Goal: Transaction & Acquisition: Book appointment/travel/reservation

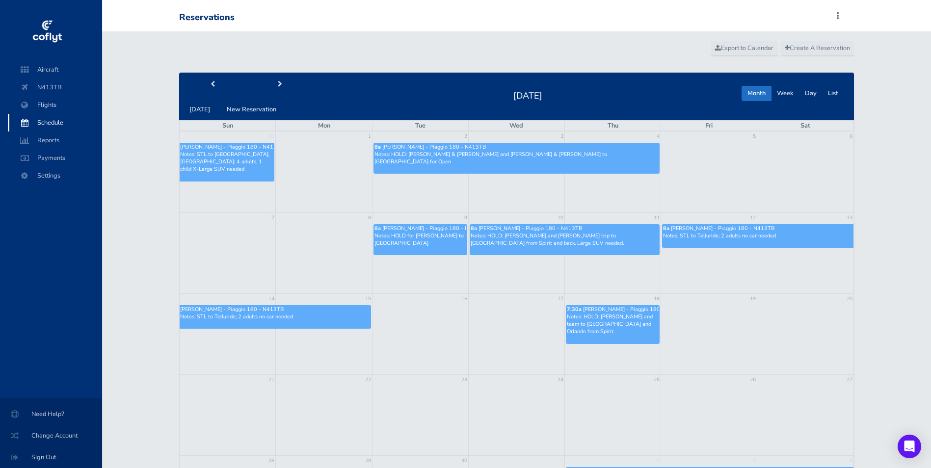
click at [544, 284] on td at bounding box center [516, 253] width 96 height 81
click at [819, 43] on link "Create A Reservation" at bounding box center [818, 48] width 74 height 15
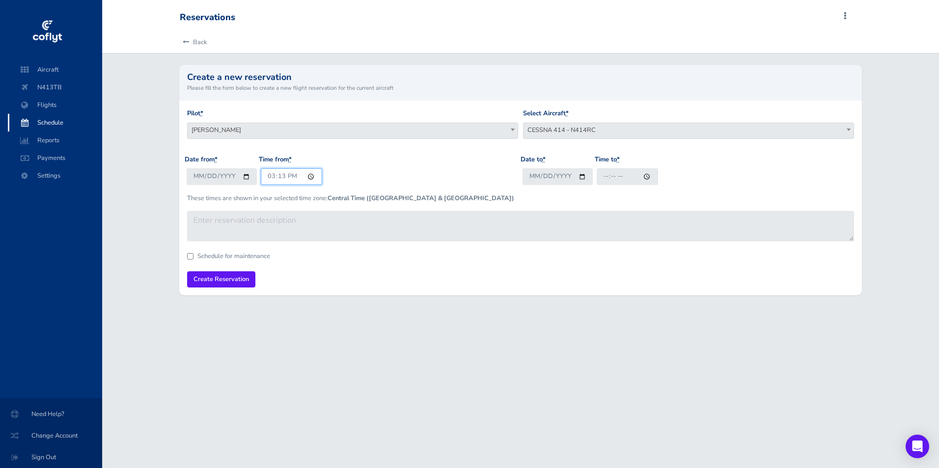
click at [270, 176] on input "15:13" at bounding box center [291, 176] width 61 height 16
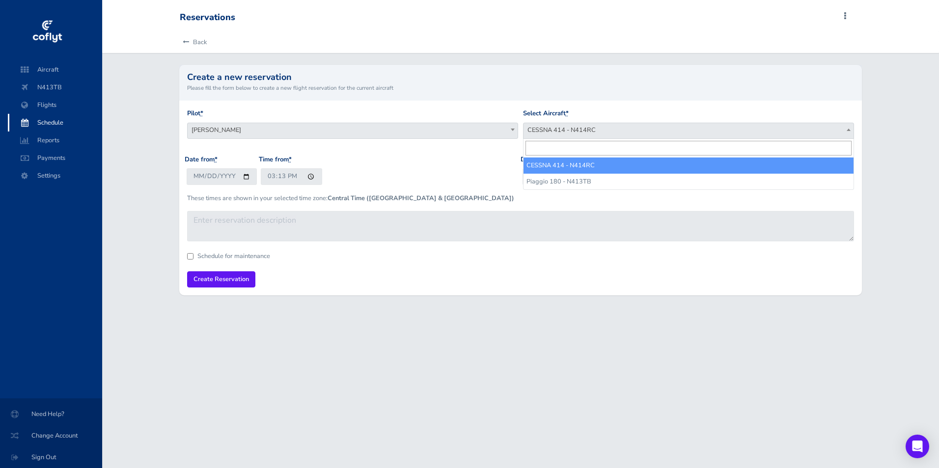
click at [554, 128] on span "CESSNA 414 - N414RC" at bounding box center [688, 130] width 330 height 14
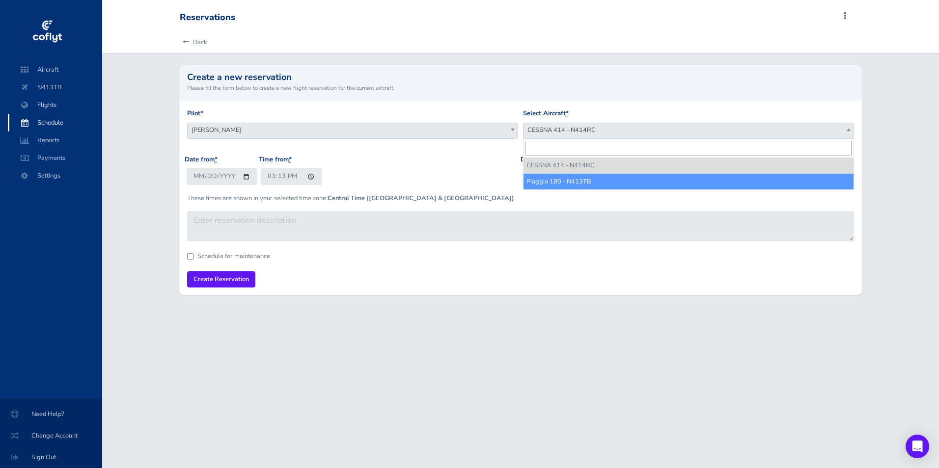
select select "3702"
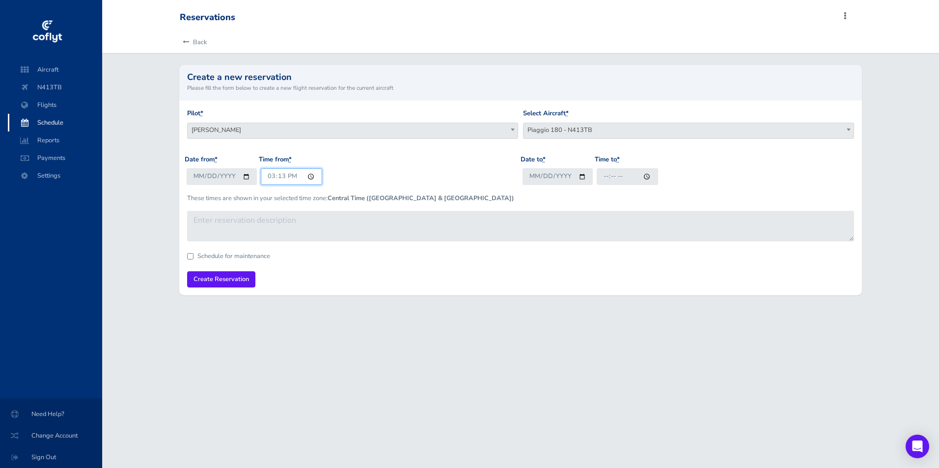
click at [269, 175] on input "15:13" at bounding box center [291, 176] width 61 height 16
click at [244, 176] on input "[DATE]" at bounding box center [222, 176] width 70 height 16
type input "2025-09-18"
click at [274, 184] on input "15:13" at bounding box center [291, 176] width 61 height 16
type input "18:00"
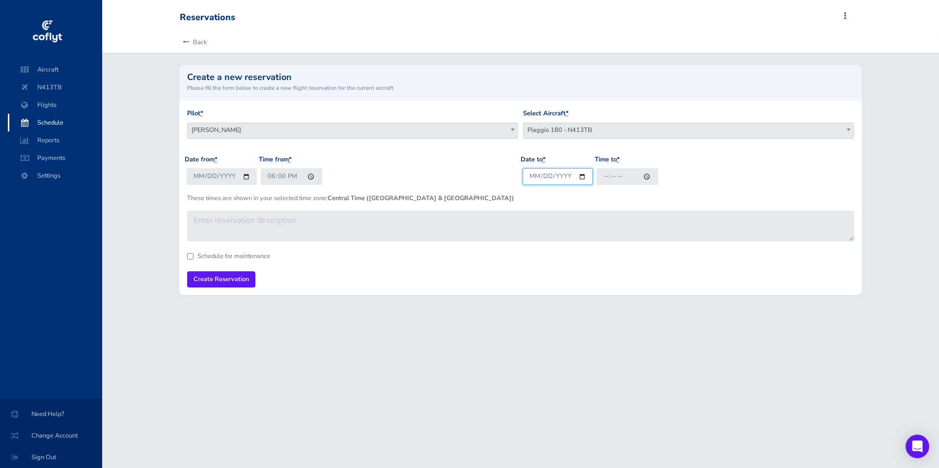
click at [530, 176] on input "Date to *" at bounding box center [557, 176] width 70 height 16
type input "2025-09-18"
click at [599, 177] on input "Time to *" at bounding box center [627, 176] width 61 height 16
type input "22:00"
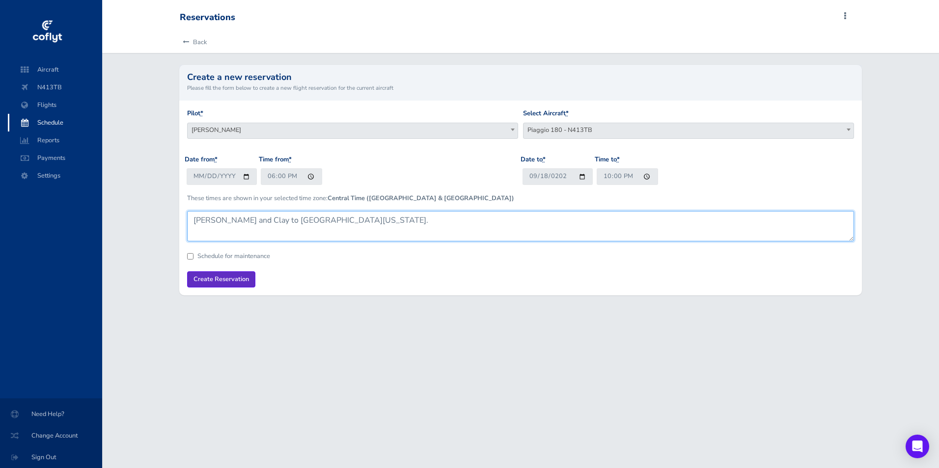
type textarea "Brandt and Clay to New Castle Indiana."
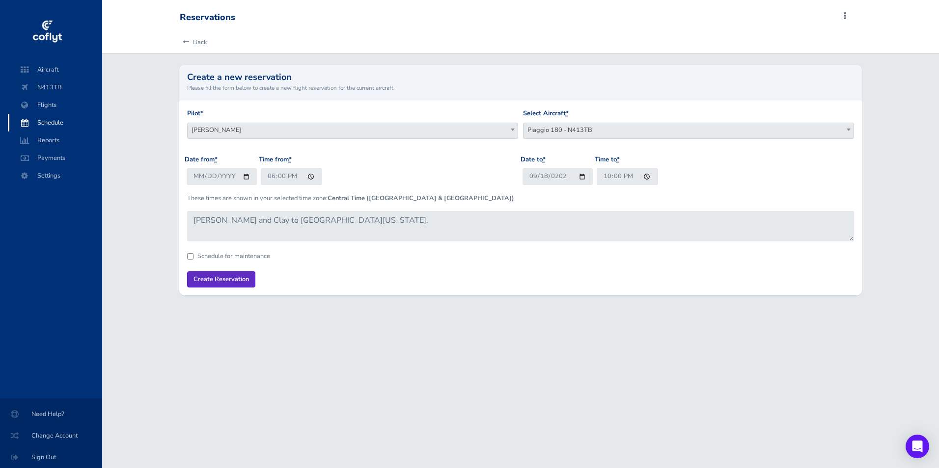
click at [249, 283] on input "Create Reservation" at bounding box center [221, 280] width 68 height 16
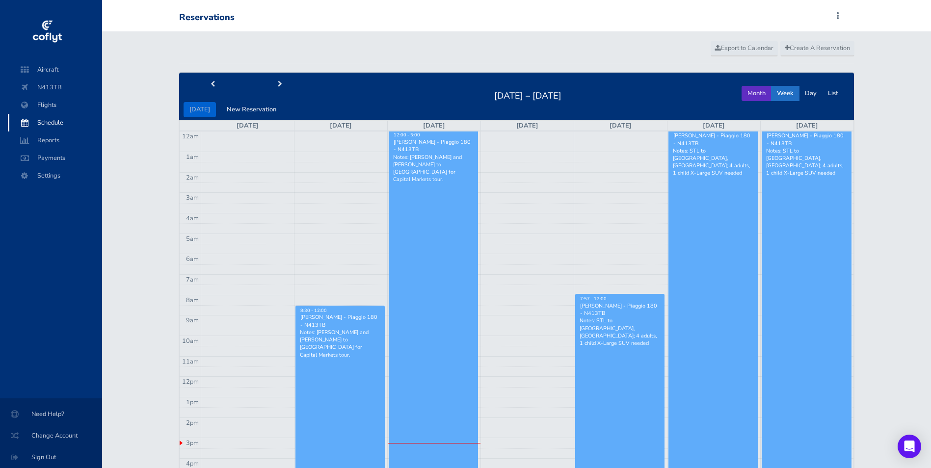
click at [763, 95] on button "Month" at bounding box center [757, 93] width 30 height 15
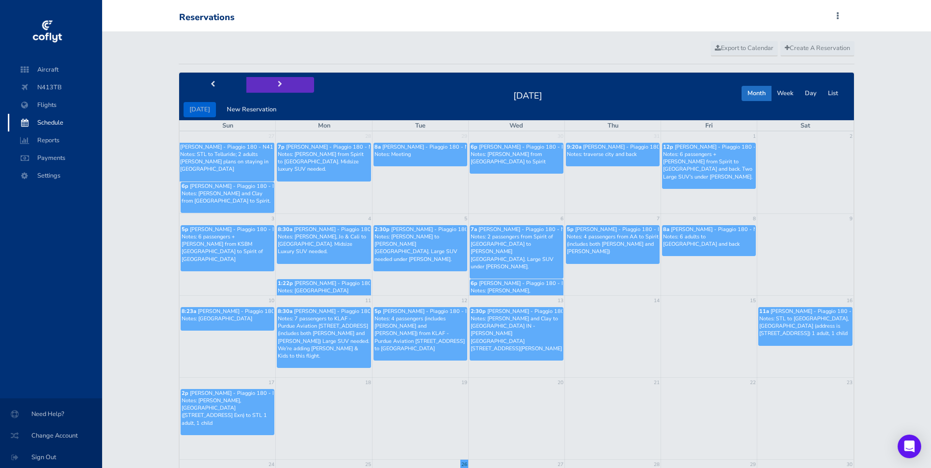
click at [277, 92] on button "next" at bounding box center [280, 84] width 68 height 15
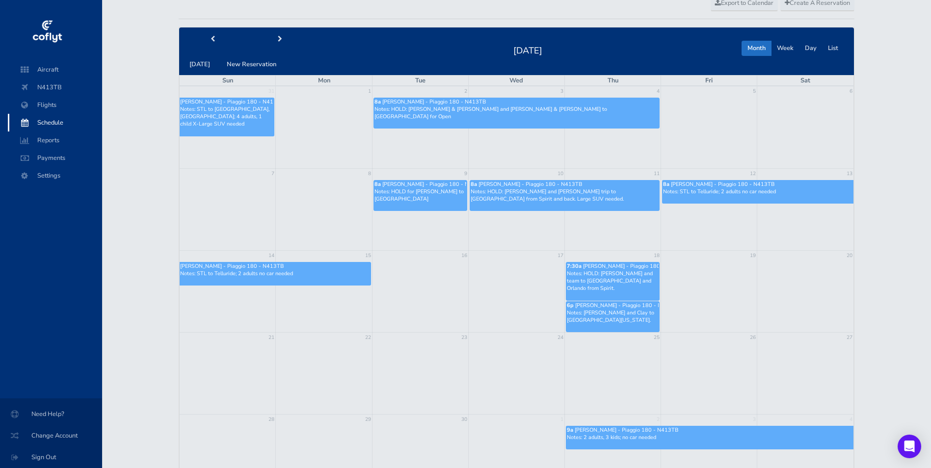
scroll to position [49, 0]
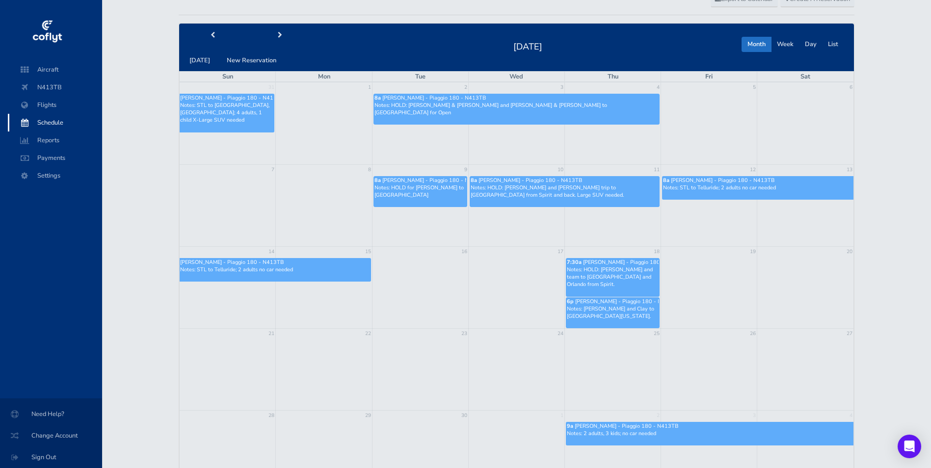
click at [626, 307] on p "Notes: Brandt and Clay to New Castle Indiana." at bounding box center [613, 312] width 92 height 15
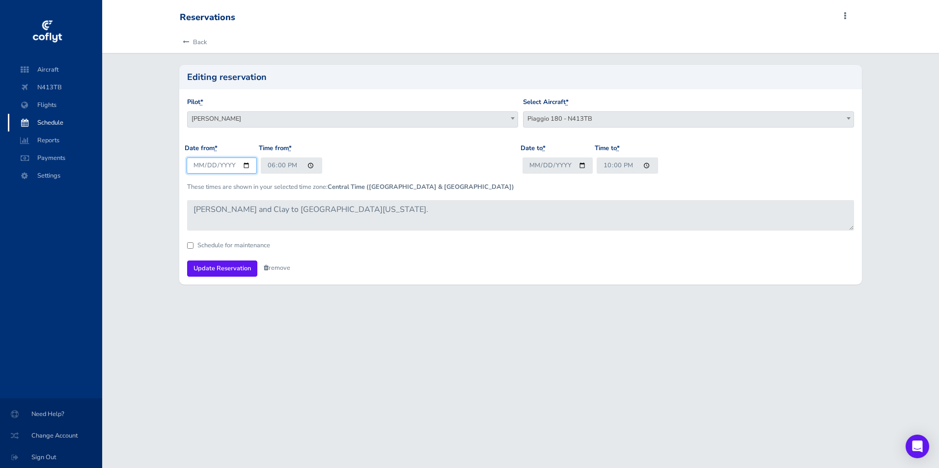
click at [246, 163] on input "[DATE]" at bounding box center [222, 166] width 70 height 16
type input "2025-09-24"
click at [539, 164] on input "[DATE]" at bounding box center [557, 166] width 70 height 16
click at [543, 166] on input "[DATE]" at bounding box center [557, 166] width 70 height 16
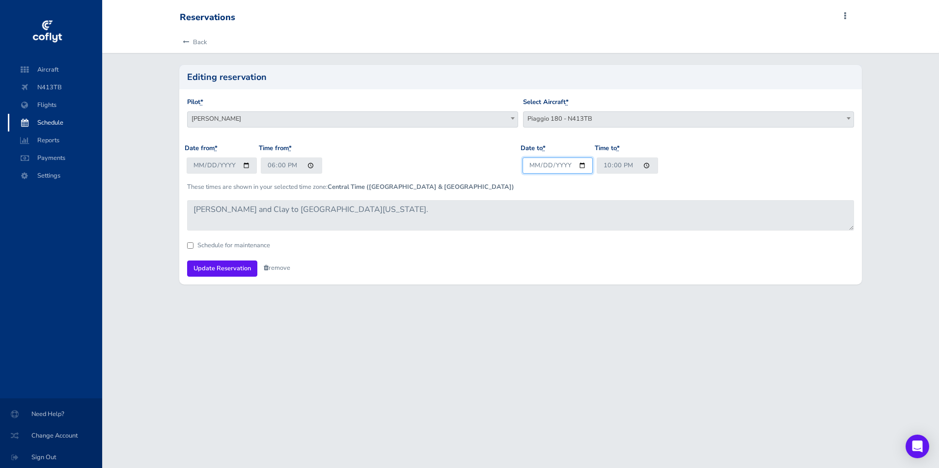
type input "2025-09-24"
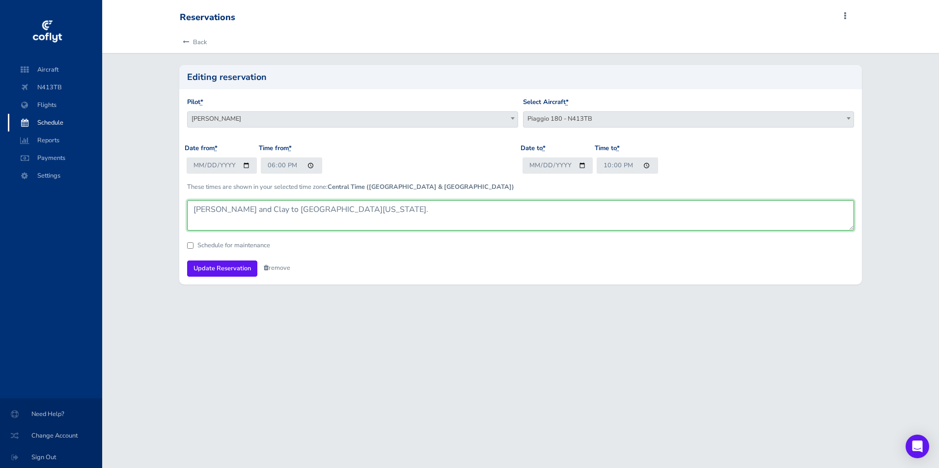
click at [565, 225] on textarea "[PERSON_NAME] and Clay to [GEOGRAPHIC_DATA][US_STATE]." at bounding box center [520, 215] width 667 height 30
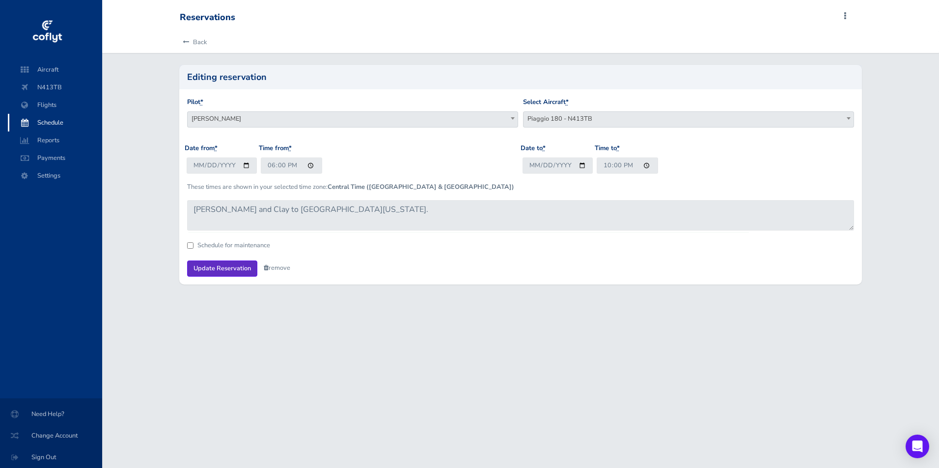
click at [222, 269] on input "Update Reservation" at bounding box center [222, 269] width 70 height 16
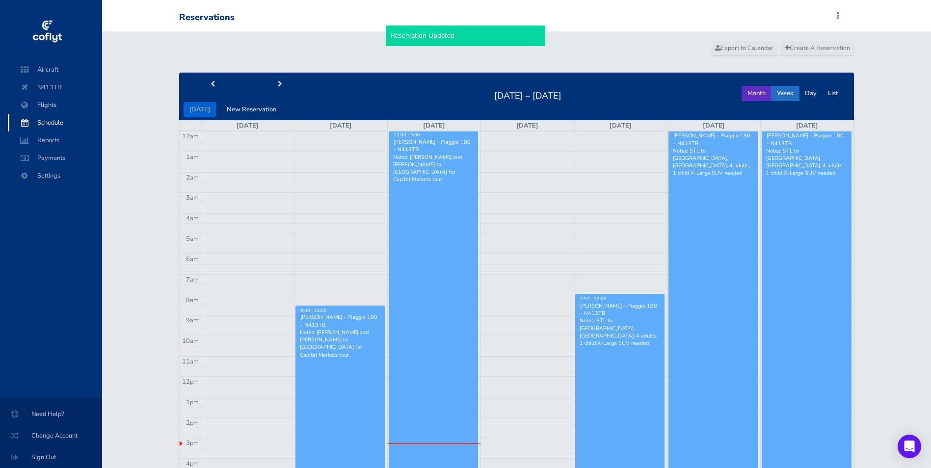
click at [757, 99] on button "Month" at bounding box center [757, 93] width 30 height 15
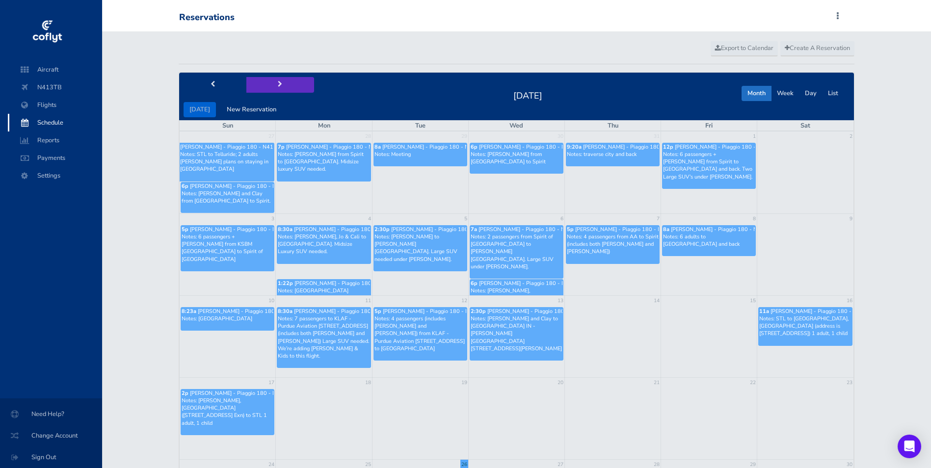
click at [267, 80] on button "next" at bounding box center [280, 84] width 68 height 15
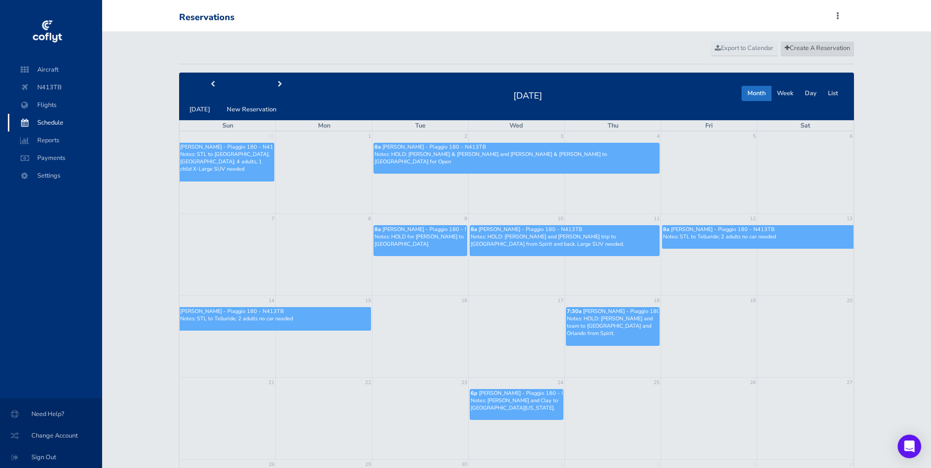
click at [806, 54] on link "Create A Reservation" at bounding box center [818, 48] width 74 height 15
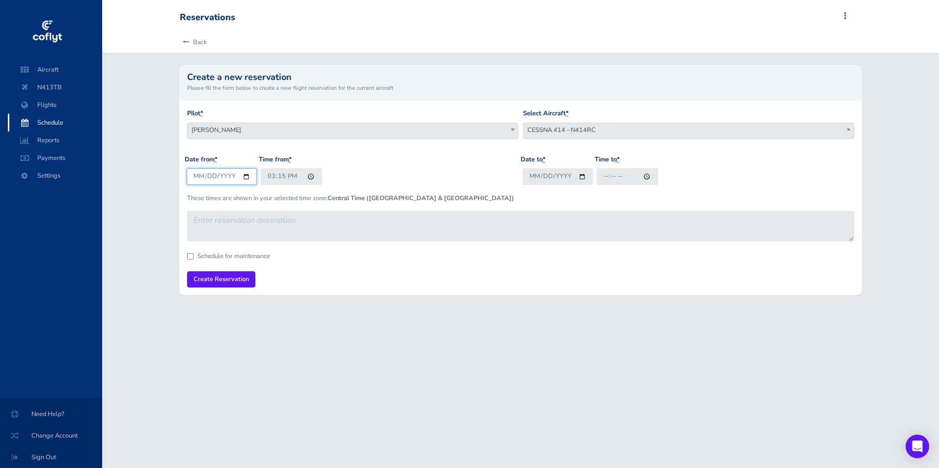
click at [242, 180] on input "[DATE]" at bounding box center [222, 176] width 70 height 16
type input "2025-09-28"
click at [267, 176] on input "15:15" at bounding box center [291, 176] width 61 height 16
type input "17:00"
click at [535, 180] on input "Date to *" at bounding box center [557, 176] width 70 height 16
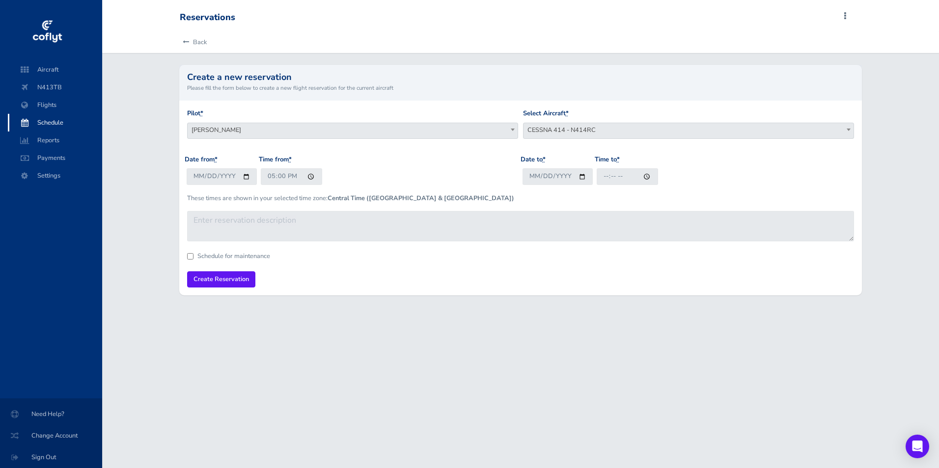
click at [562, 128] on span "CESSNA 414 - N414RC" at bounding box center [688, 130] width 330 height 14
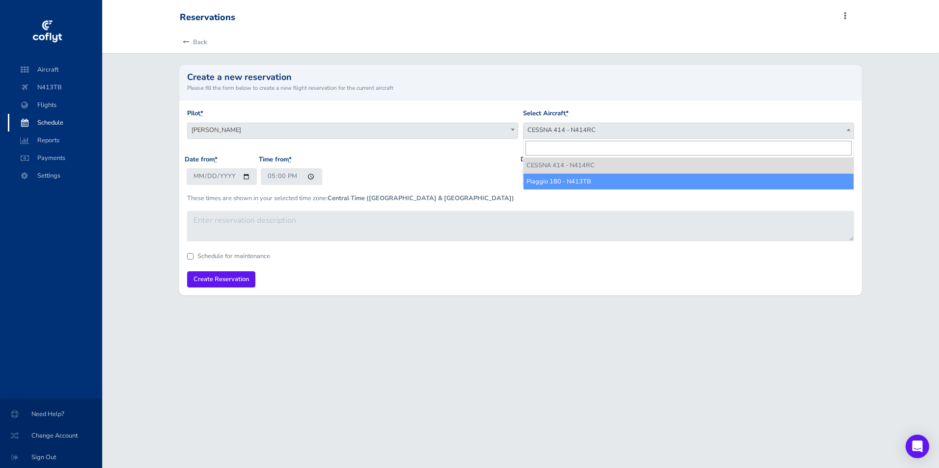
select select "3702"
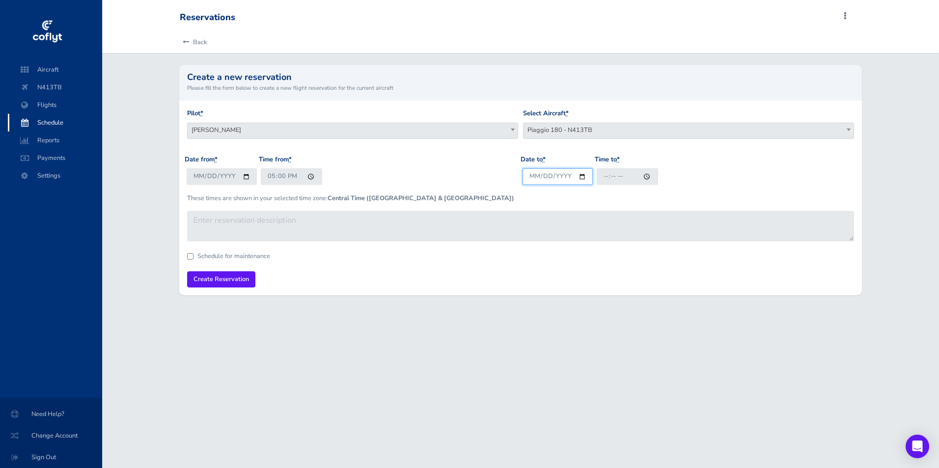
click at [531, 174] on input "Date to *" at bounding box center [557, 176] width 70 height 16
type input "2025-09-28"
click at [599, 177] on input "Time to *" at bounding box center [627, 176] width 61 height 16
type input "20:00"
click at [595, 247] on form "Pilot * Peter T Menke Brandt stiles Tim VanMatre Garrison Transportation (Amand…" at bounding box center [520, 198] width 667 height 179
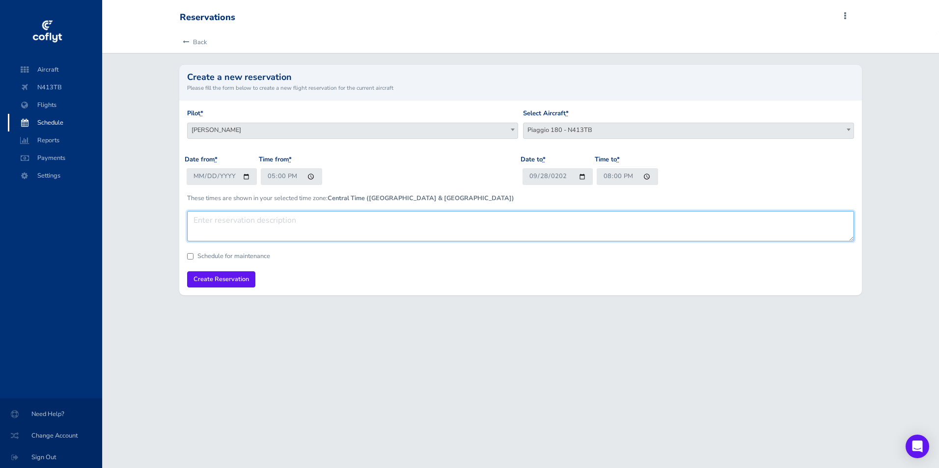
click at [595, 231] on textarea at bounding box center [520, 226] width 667 height 30
drag, startPoint x: 333, startPoint y: 220, endPoint x: 300, endPoint y: 221, distance: 33.4
click at [300, 221] on textarea "[PERSON_NAME] and [PERSON_NAME] from [GEOGRAPHIC_DATA]" at bounding box center [520, 226] width 667 height 30
type textarea "Brandt and Clay from New Castle"
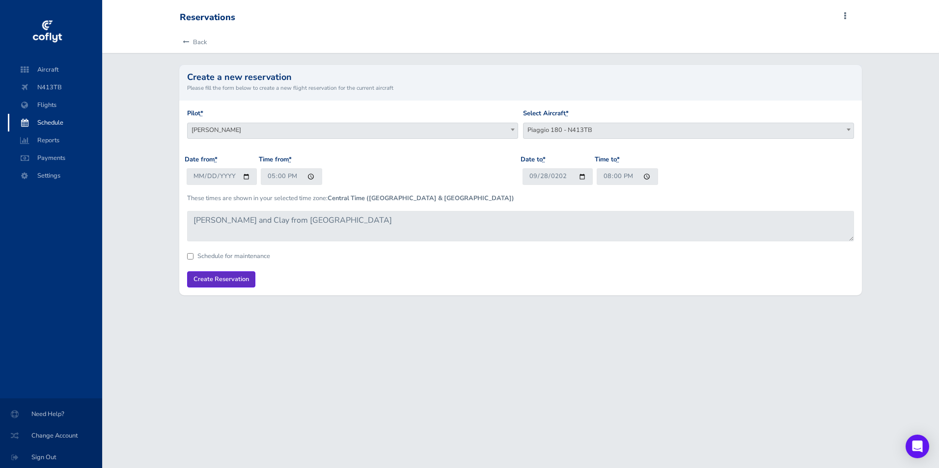
click at [231, 274] on input "Create Reservation" at bounding box center [221, 280] width 68 height 16
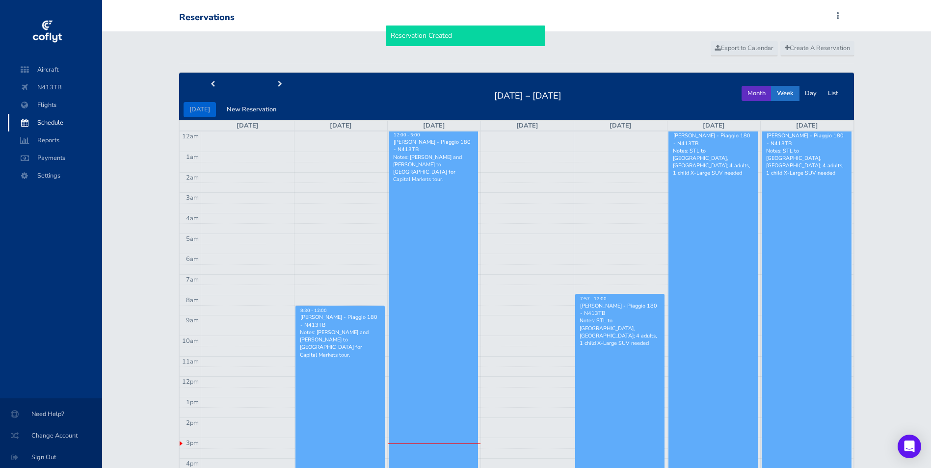
click at [759, 99] on button "Month" at bounding box center [757, 93] width 30 height 15
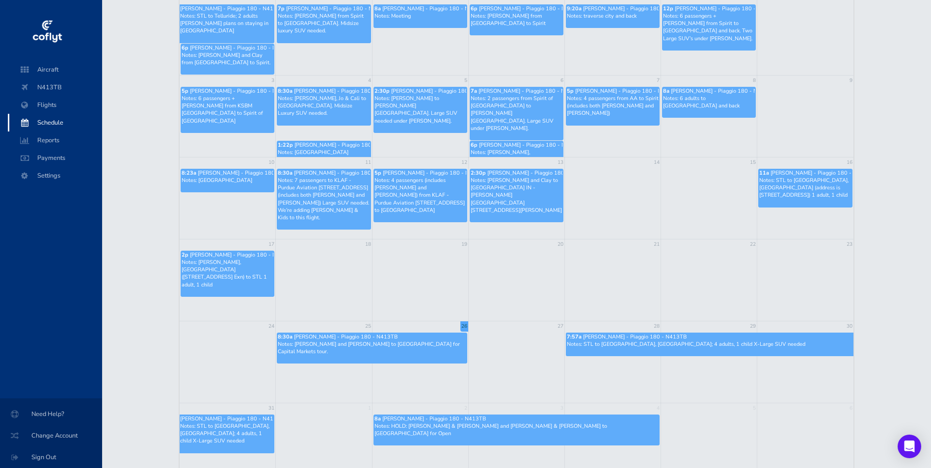
scroll to position [44, 0]
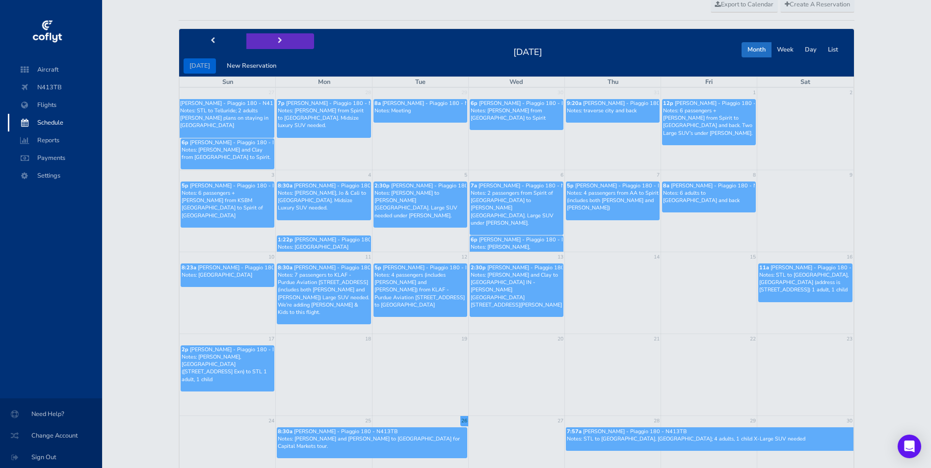
click at [270, 44] on button "next" at bounding box center [280, 40] width 68 height 15
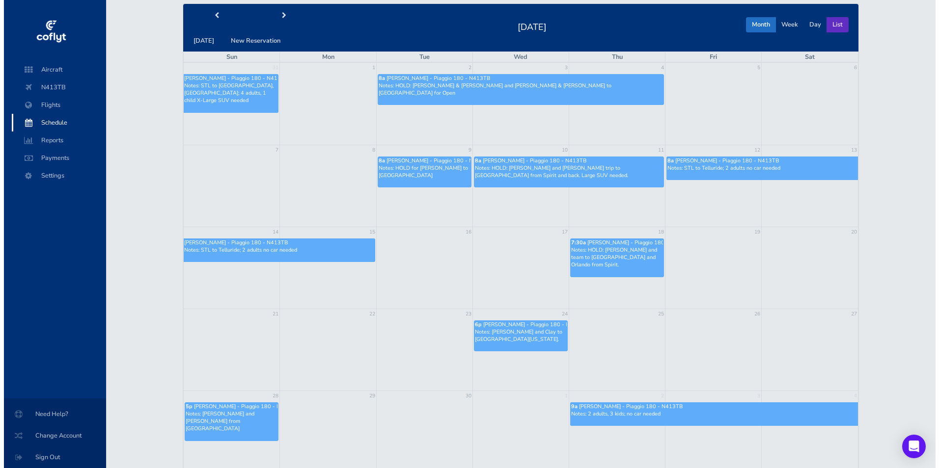
scroll to position [0, 0]
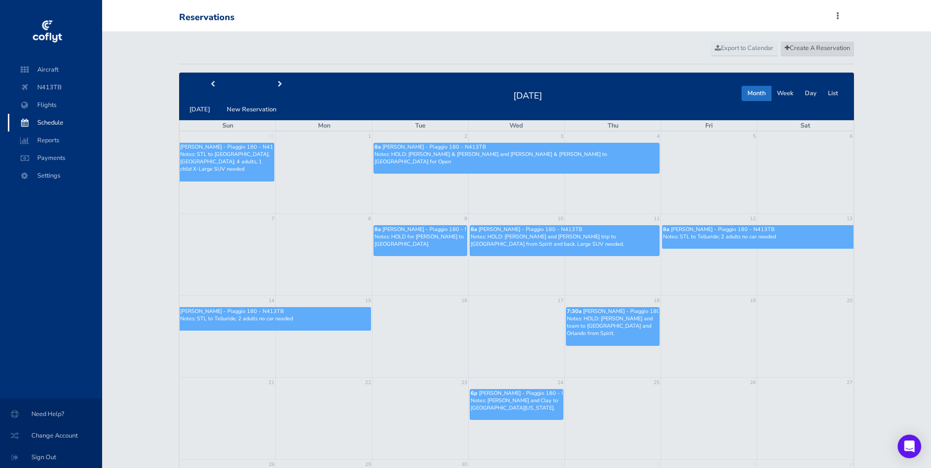
click at [823, 45] on span "Create A Reservation" at bounding box center [817, 48] width 65 height 9
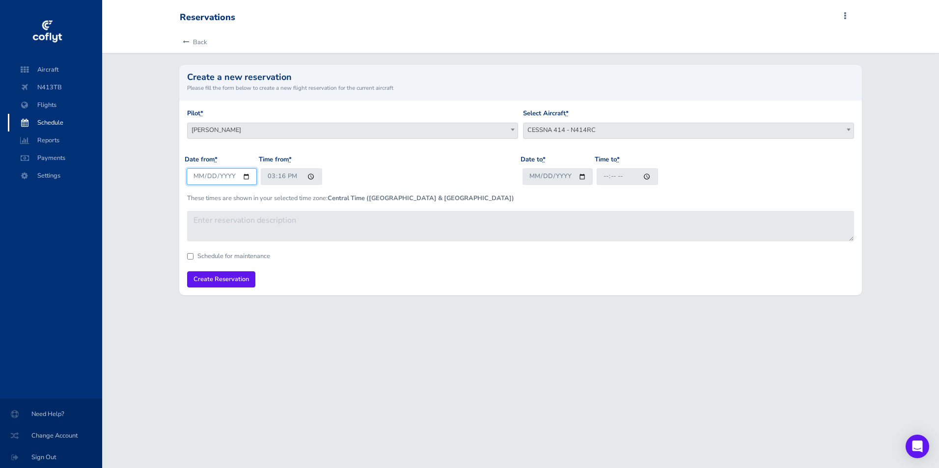
click at [242, 175] on input "[DATE]" at bounding box center [222, 176] width 70 height 16
type input "2025-09-18"
click at [271, 175] on input "15:16" at bounding box center [291, 176] width 61 height 16
type input "18:00"
click at [532, 175] on input "Date to *" at bounding box center [557, 176] width 70 height 16
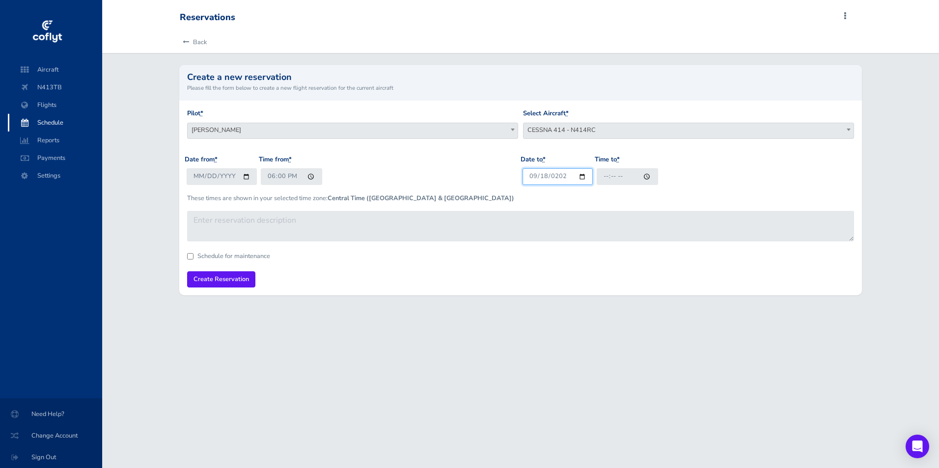
type input "2025-09-18"
click at [605, 177] on input "Time to *" at bounding box center [627, 176] width 61 height 16
type input "22:00"
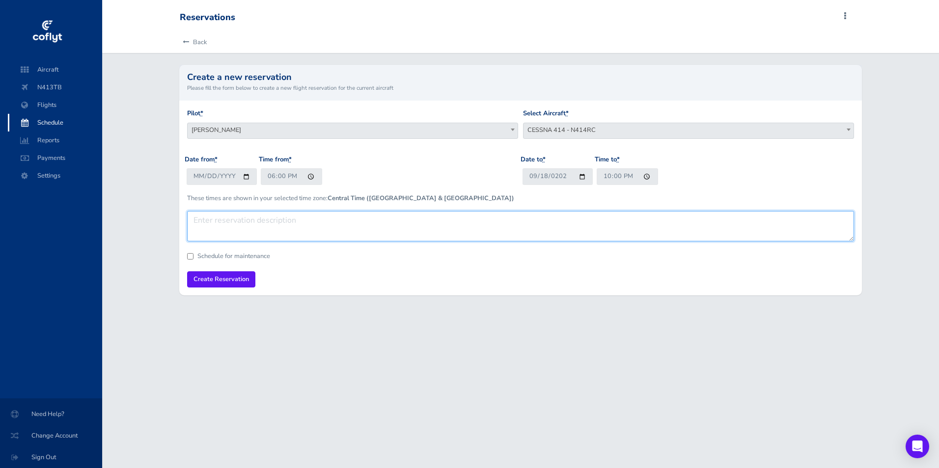
click at [592, 221] on textarea at bounding box center [520, 226] width 667 height 30
type textarea "Brandt and Clay to New Orleans"
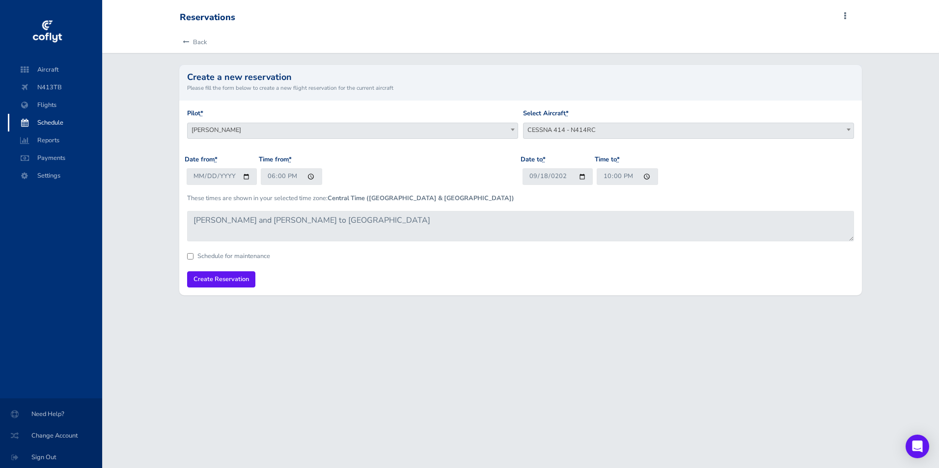
drag, startPoint x: 561, startPoint y: 119, endPoint x: 561, endPoint y: 128, distance: 8.8
click at [561, 119] on div "Select Aircraft * CESSNA 414 - N414RC Piaggio 180 - N413TB CESSNA 414 - N414RC" at bounding box center [688, 124] width 331 height 30
click at [560, 129] on span "CESSNA 414 - N414RC" at bounding box center [688, 130] width 330 height 14
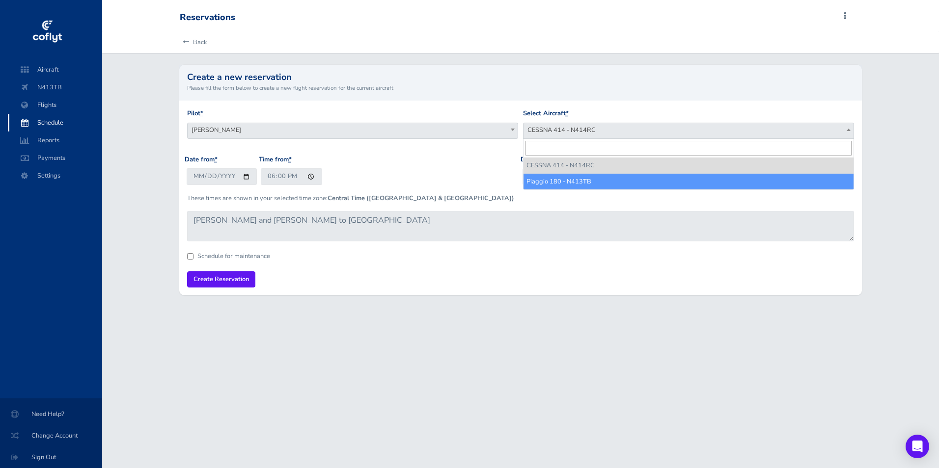
drag, startPoint x: 553, startPoint y: 184, endPoint x: 318, endPoint y: 247, distance: 244.0
select select "3702"
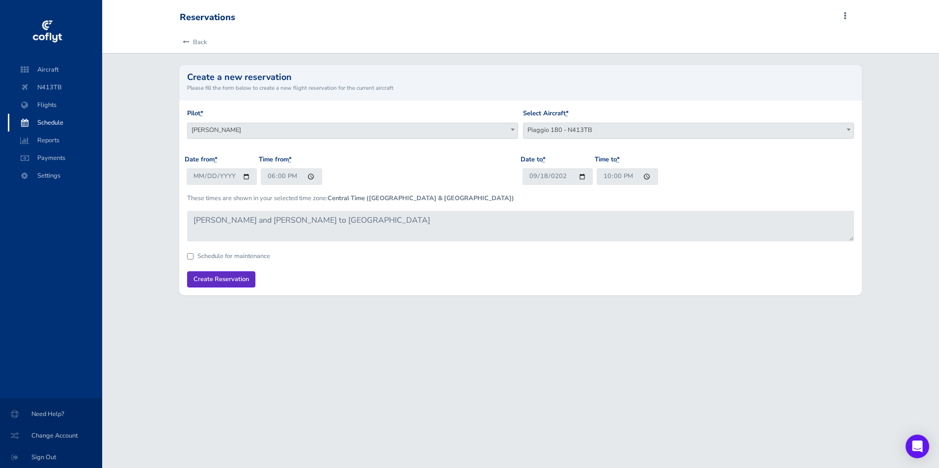
click at [223, 287] on input "Create Reservation" at bounding box center [221, 280] width 68 height 16
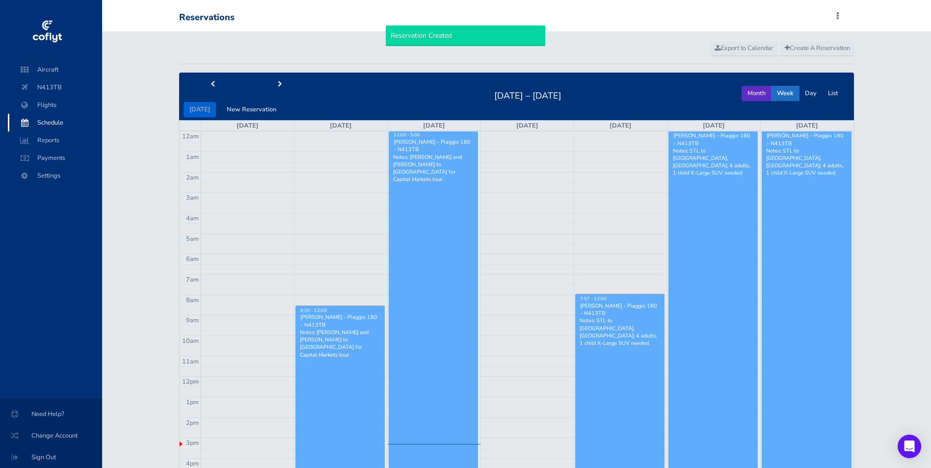
click at [760, 88] on button "Month" at bounding box center [757, 93] width 30 height 15
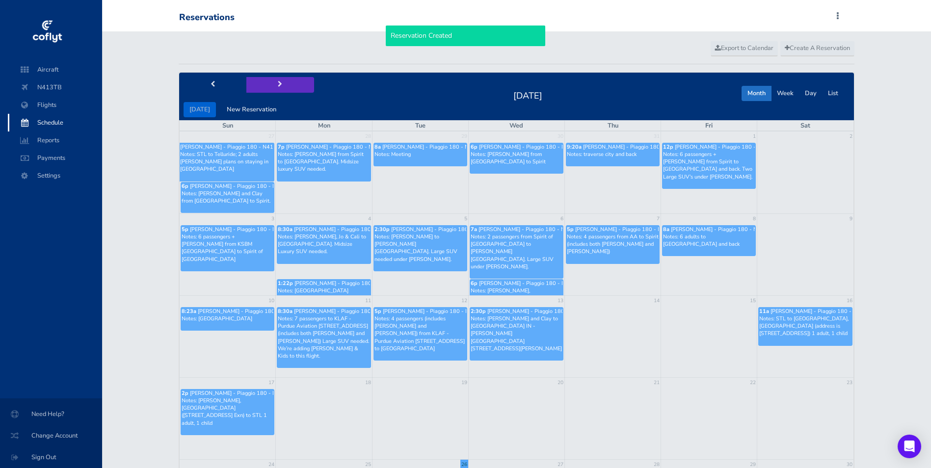
click at [289, 84] on button "next" at bounding box center [280, 84] width 68 height 15
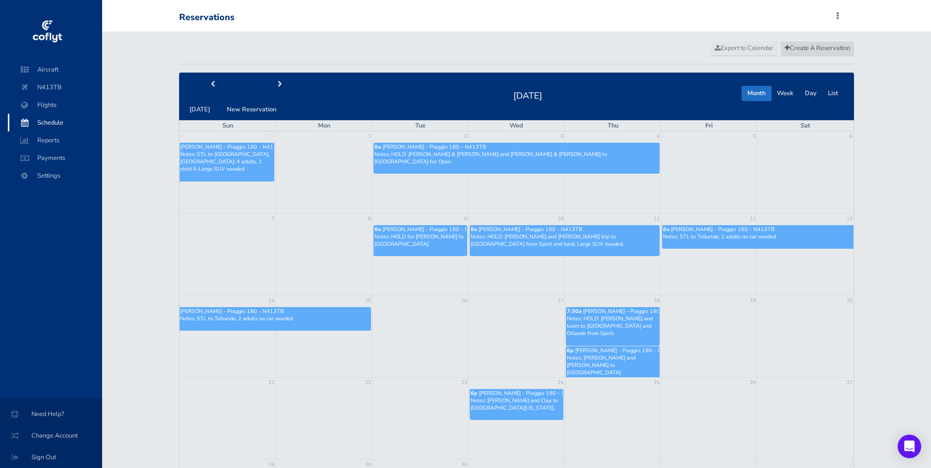
click at [841, 50] on span "Create A Reservation" at bounding box center [817, 48] width 65 height 9
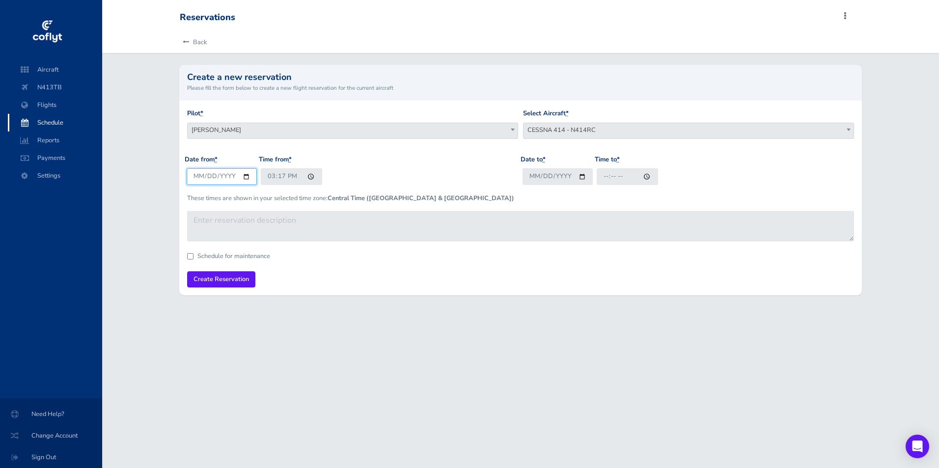
click at [245, 174] on input "[DATE]" at bounding box center [222, 176] width 70 height 16
type input "[DATE]"
click at [272, 181] on input "15:17" at bounding box center [291, 176] width 61 height 16
type input "17:00"
click at [531, 175] on input "Date to *" at bounding box center [557, 176] width 70 height 16
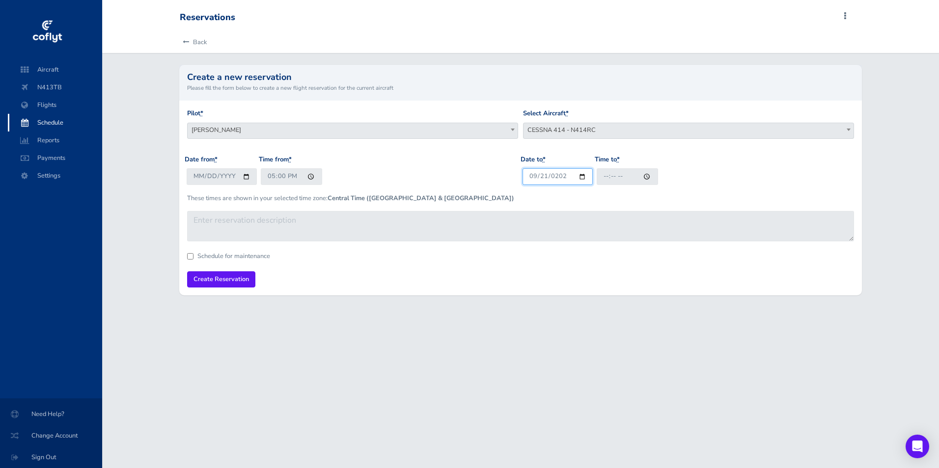
type input "[DATE]"
click at [604, 177] on input "Time to *" at bounding box center [627, 176] width 61 height 16
type input "20:00"
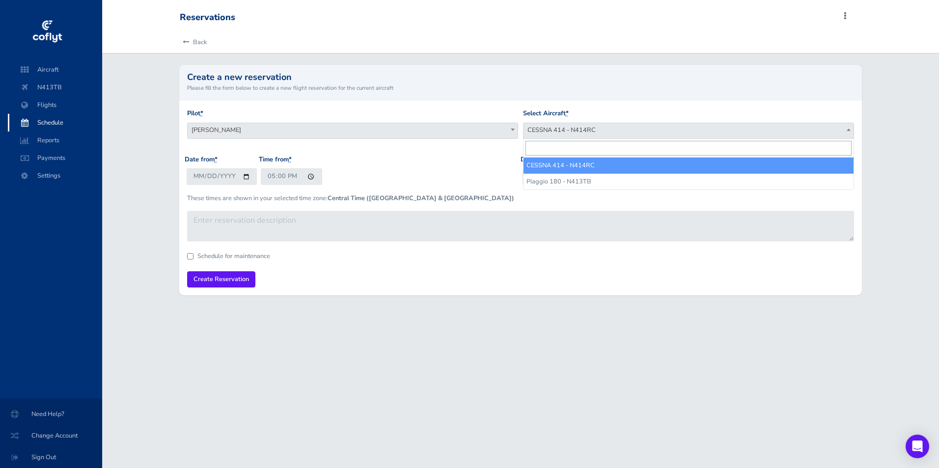
click at [571, 132] on span "CESSNA 414 - N414RC" at bounding box center [688, 130] width 330 height 14
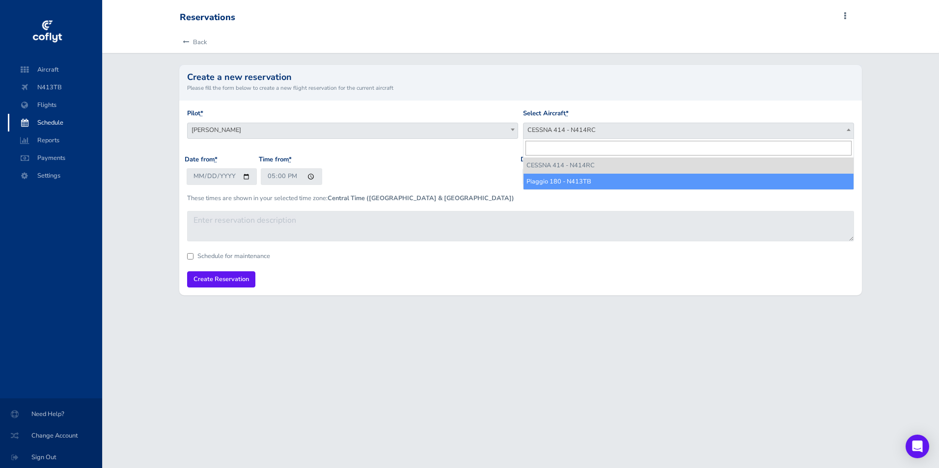
drag, startPoint x: 560, startPoint y: 179, endPoint x: 553, endPoint y: 195, distance: 17.6
select select "3702"
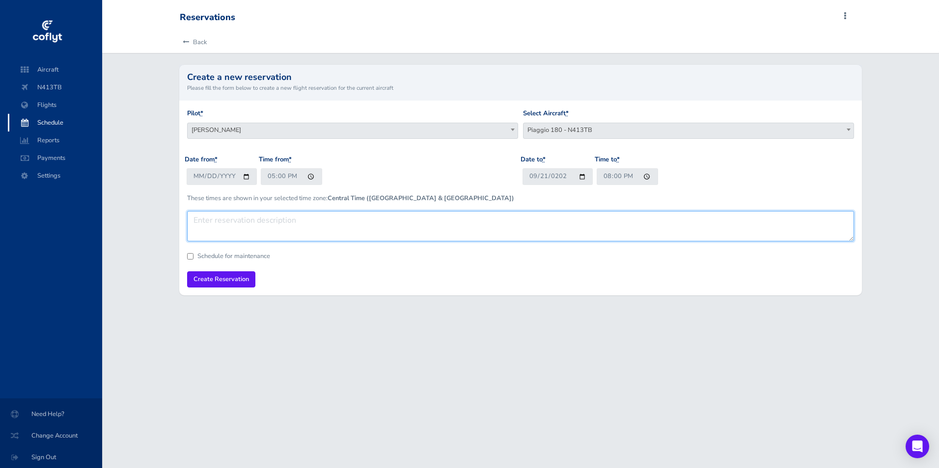
click at [535, 223] on textarea at bounding box center [520, 226] width 667 height 30
type textarea "Brandt and Clay from New Orleans to Spirit"
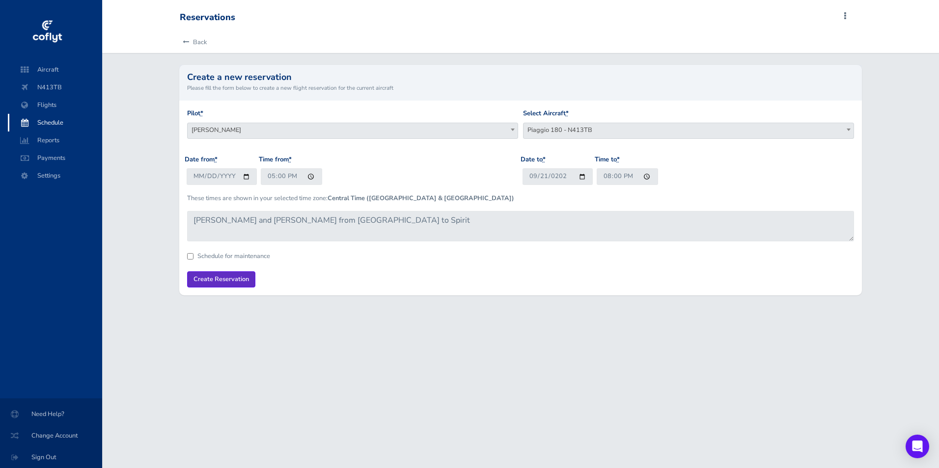
click at [239, 282] on input "Create Reservation" at bounding box center [221, 280] width 68 height 16
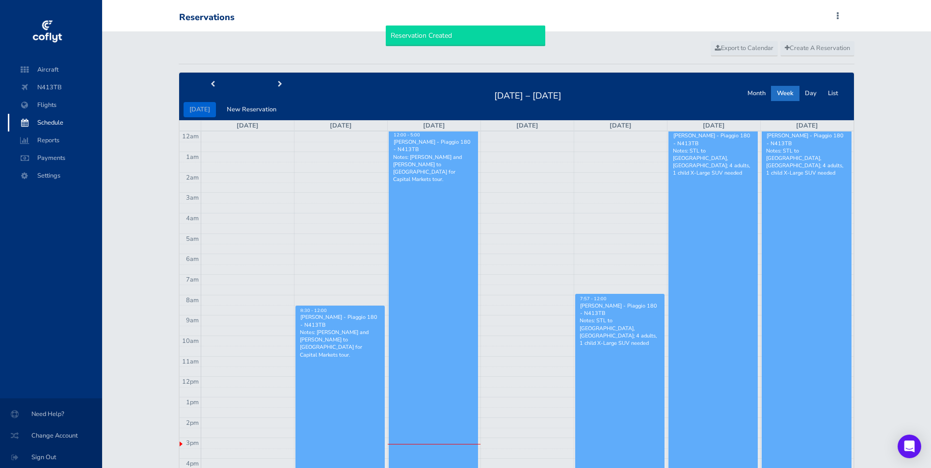
click at [729, 89] on div "today New Reservation Aug 24 – 30, 2025 Month Week Day List" at bounding box center [517, 96] width 676 height 47
click at [741, 94] on div "today New Reservation Aug 24 – 30, 2025 Month Week Day List" at bounding box center [517, 96] width 676 height 47
click at [745, 94] on button "Month" at bounding box center [757, 93] width 30 height 15
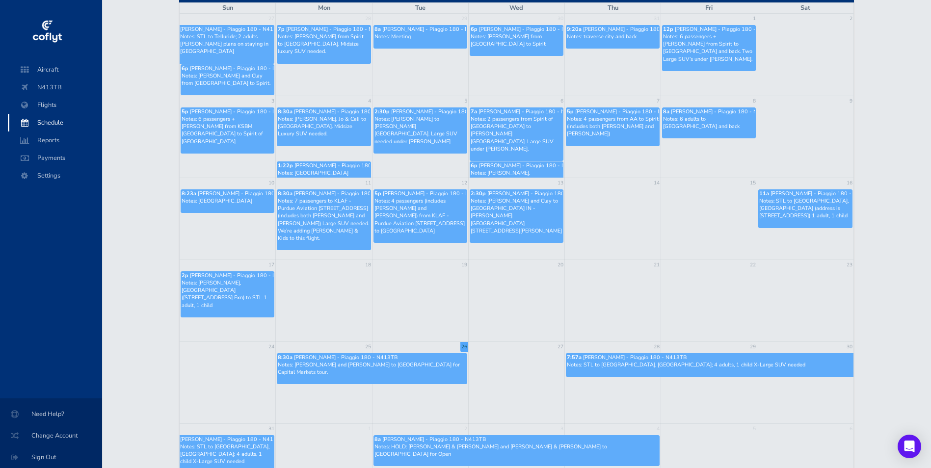
scroll to position [44, 0]
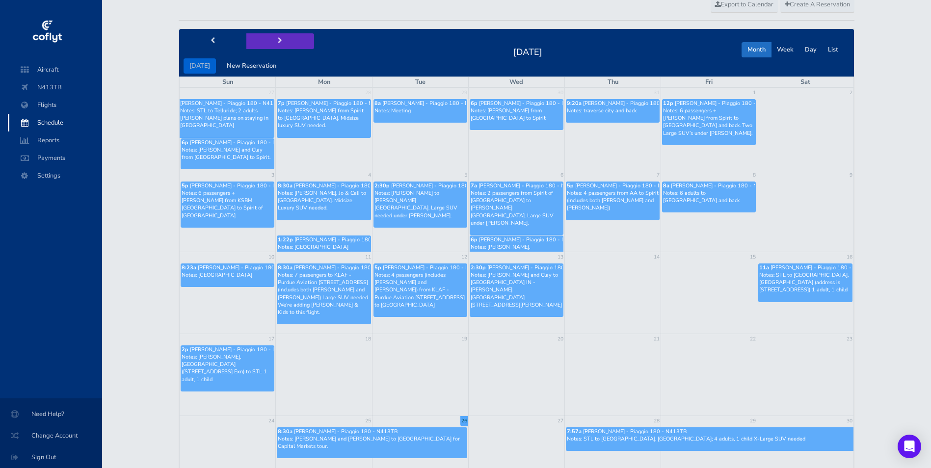
click at [280, 40] on button "next" at bounding box center [280, 40] width 68 height 15
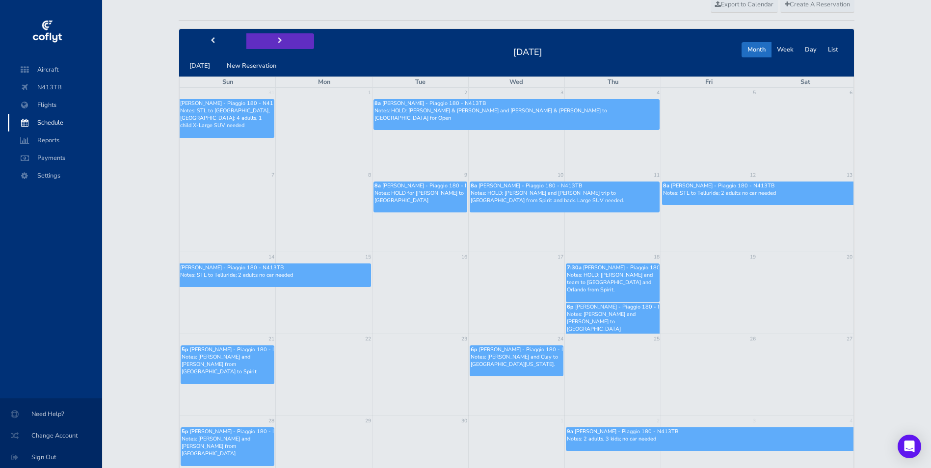
click at [291, 46] on button "next" at bounding box center [280, 40] width 68 height 15
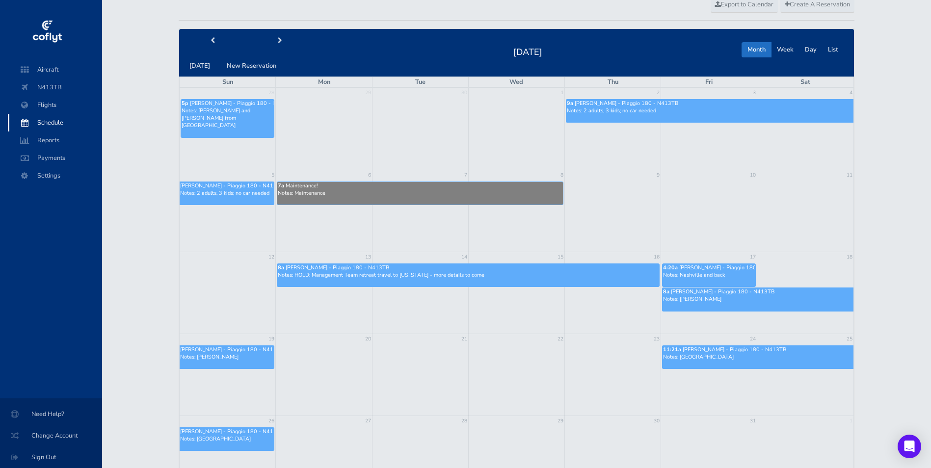
click at [64, 122] on span "Schedule" at bounding box center [55, 123] width 75 height 18
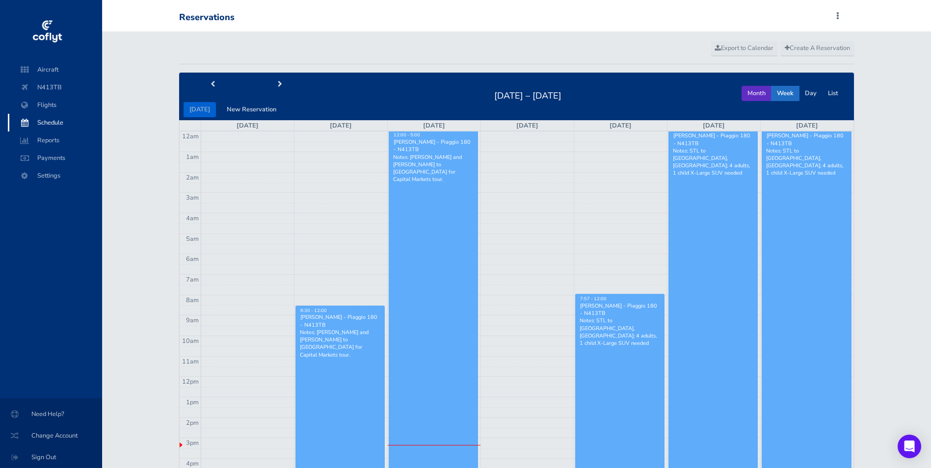
drag, startPoint x: 758, startPoint y: 96, endPoint x: 399, endPoint y: 86, distance: 359.0
click at [757, 95] on button "Month" at bounding box center [757, 93] width 30 height 15
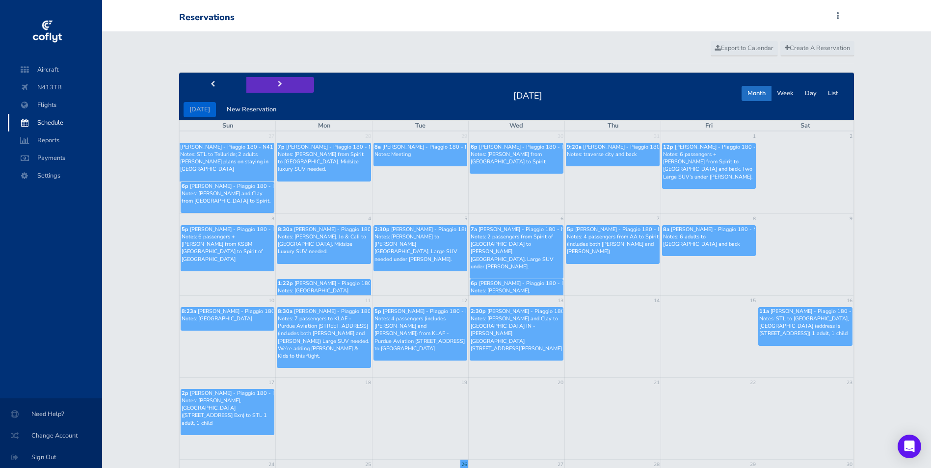
click at [285, 84] on button "next" at bounding box center [280, 84] width 68 height 15
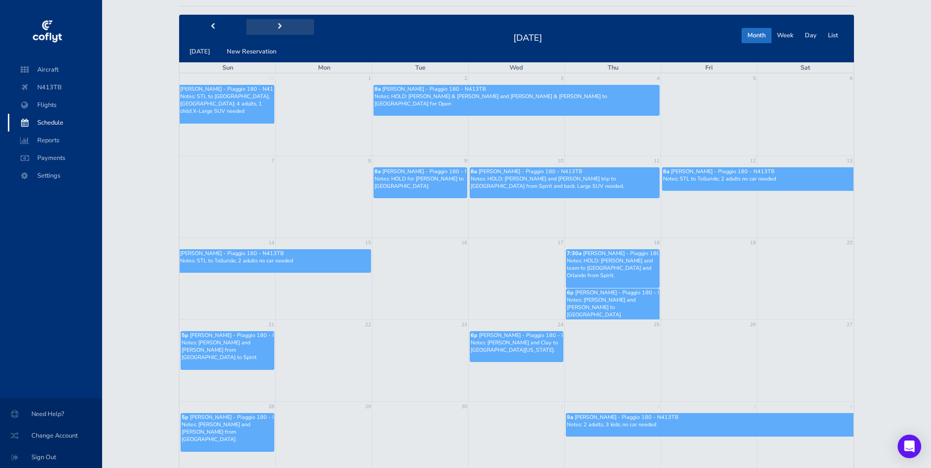
scroll to position [147, 0]
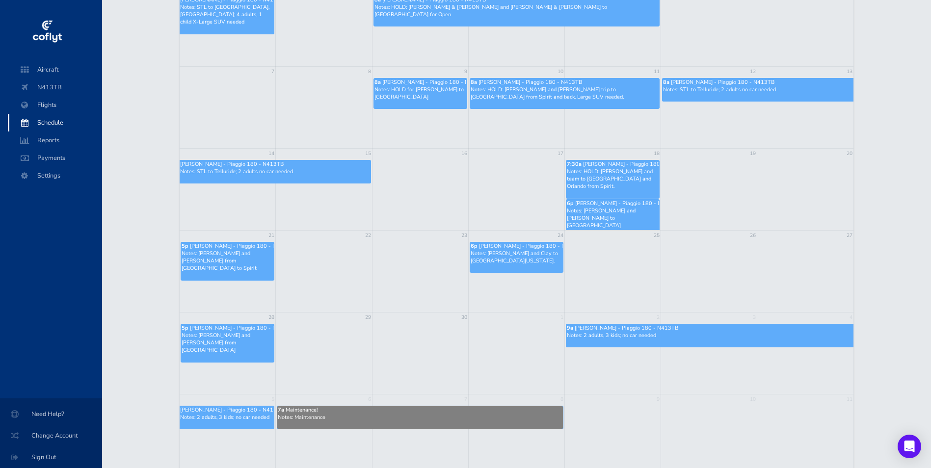
click at [509, 155] on td "17" at bounding box center [516, 154] width 96 height 10
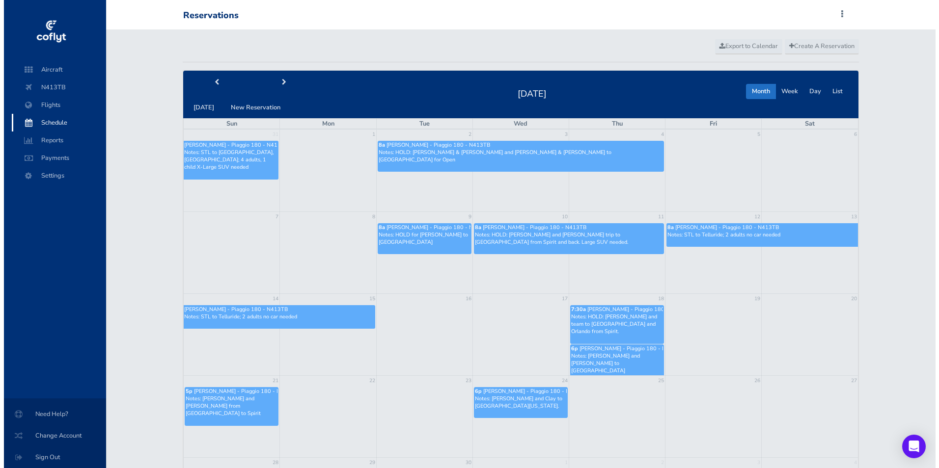
scroll to position [0, 0]
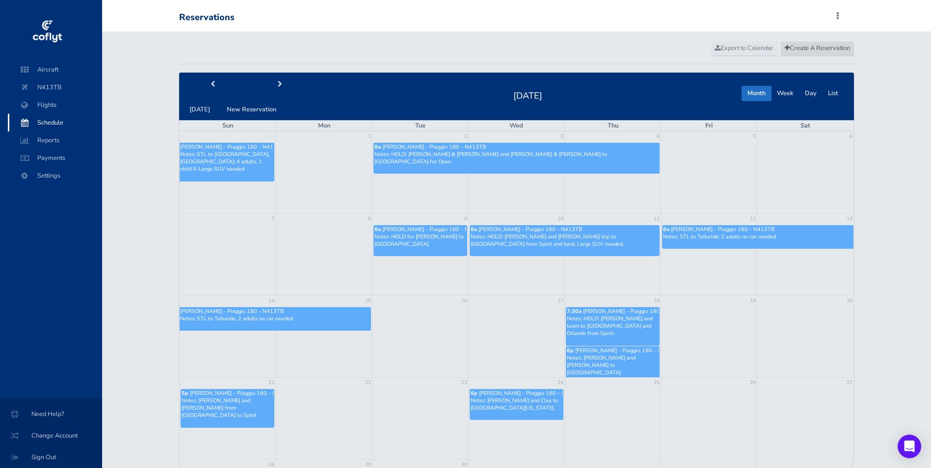
drag, startPoint x: 816, startPoint y: 46, endPoint x: 783, endPoint y: 75, distance: 43.5
click at [816, 46] on span "Create A Reservation" at bounding box center [817, 48] width 65 height 9
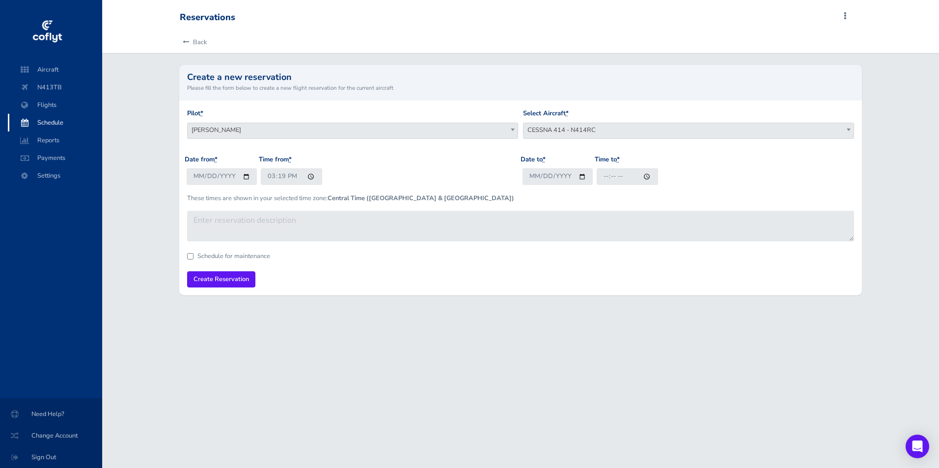
click at [597, 134] on span "CESSNA 414 - N414RC" at bounding box center [688, 130] width 330 height 14
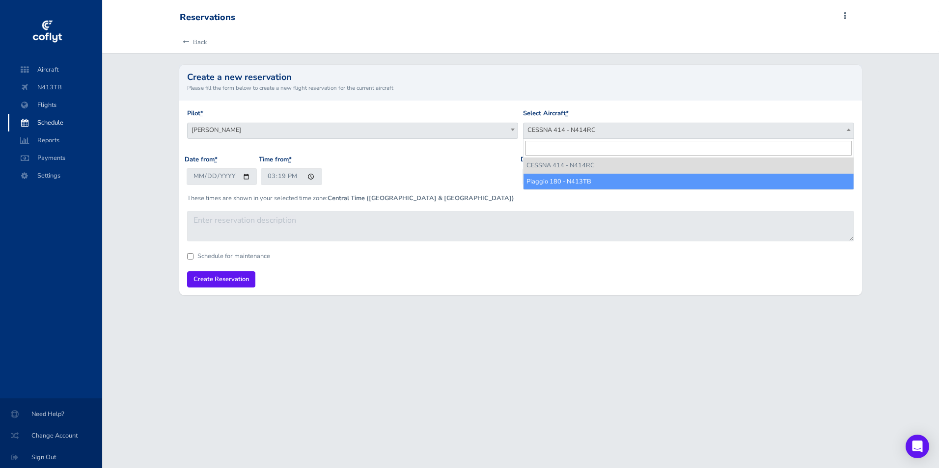
select select "3702"
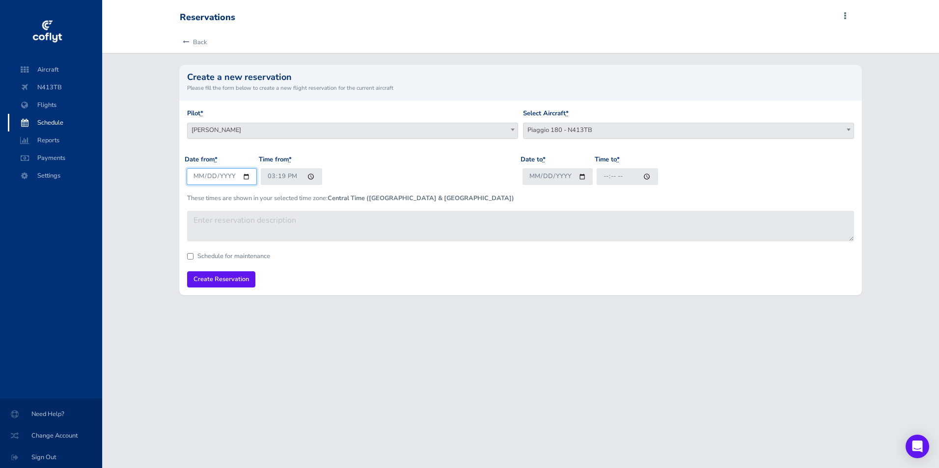
click at [240, 176] on input "2025-08-26" at bounding box center [222, 176] width 70 height 16
click at [246, 178] on input "2025-08-26" at bounding box center [222, 176] width 70 height 16
type input "2025-09-17"
click at [268, 176] on input "15:19" at bounding box center [291, 176] width 61 height 16
type input "07:00"
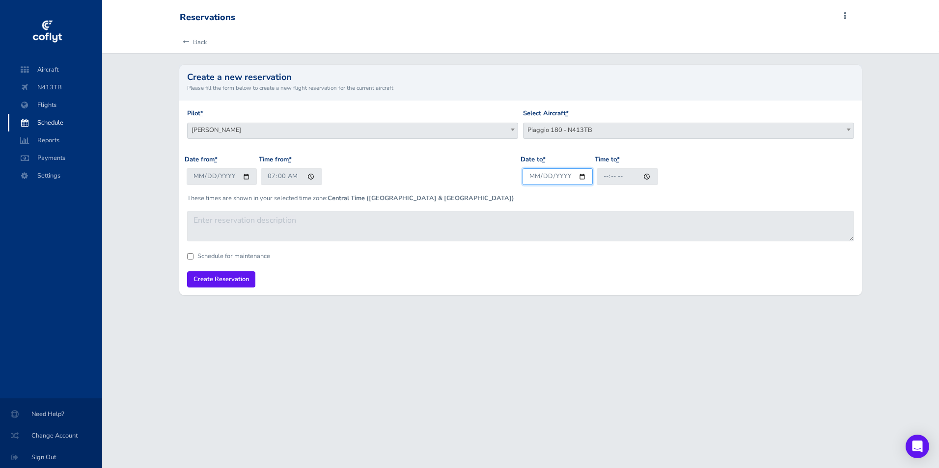
click at [530, 175] on input "Date to *" at bounding box center [557, 176] width 70 height 16
type input "2025-09-17"
click at [603, 181] on input "Time to *" at bounding box center [627, 176] width 61 height 16
type input "17:00"
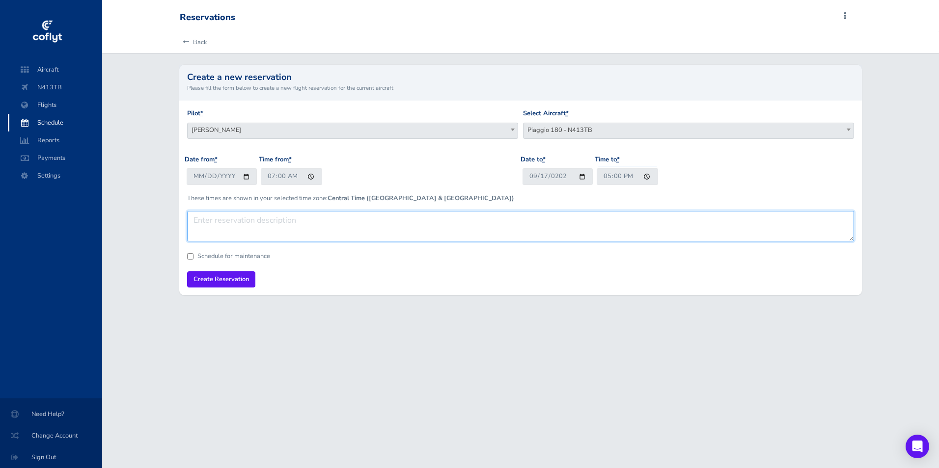
click at [452, 223] on textarea at bounding box center [520, 226] width 667 height 30
click at [245, 222] on textarea "Tim and team to Columbia SC and back," at bounding box center [520, 226] width 667 height 30
click at [400, 221] on textarea "Tim and team from Spirit to Columbia SC and back," at bounding box center [520, 226] width 667 height 30
type textarea "Tim and team from Spirit to Columbia SC and back. Large SUV needd."
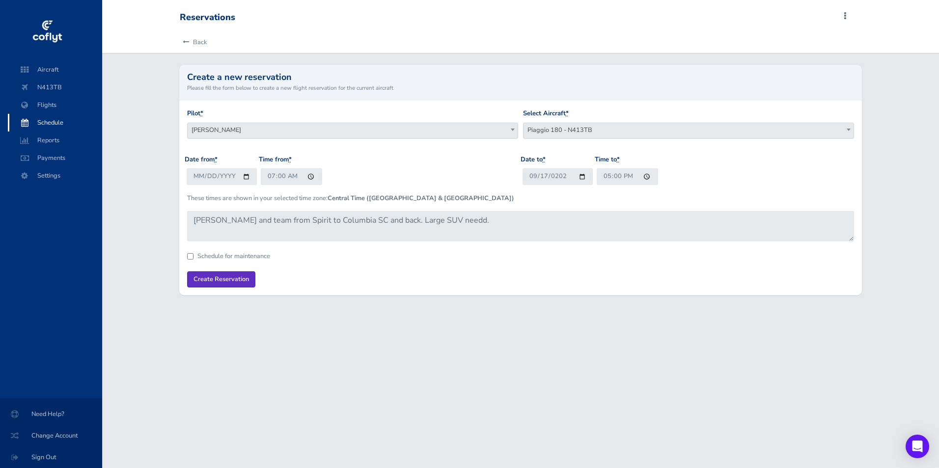
click at [211, 273] on input "Create Reservation" at bounding box center [221, 280] width 68 height 16
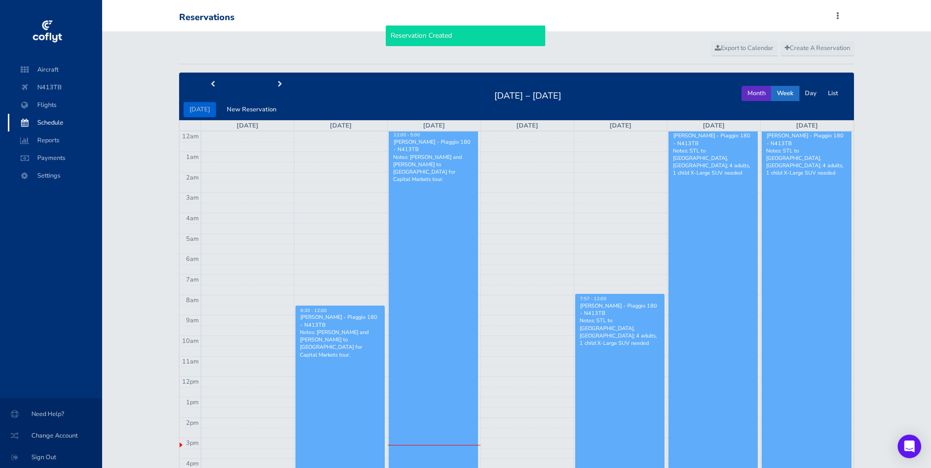
click at [748, 92] on button "Month" at bounding box center [757, 93] width 30 height 15
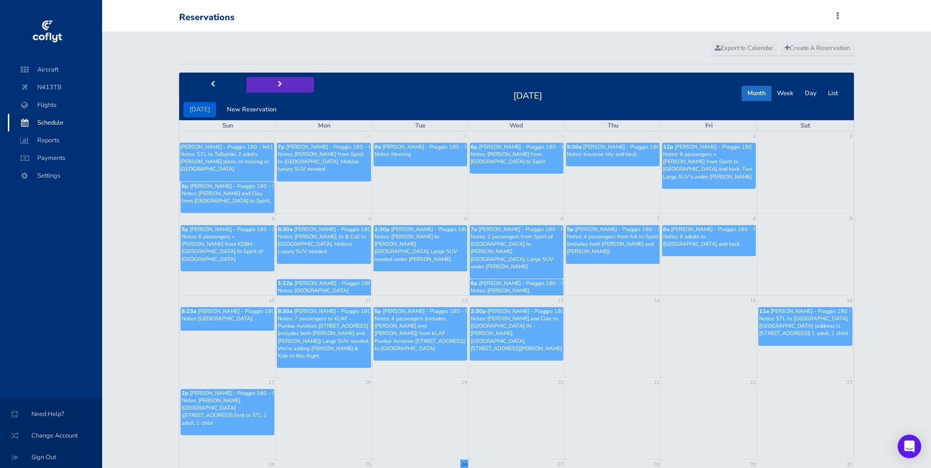
click at [280, 81] on button "next" at bounding box center [280, 84] width 68 height 15
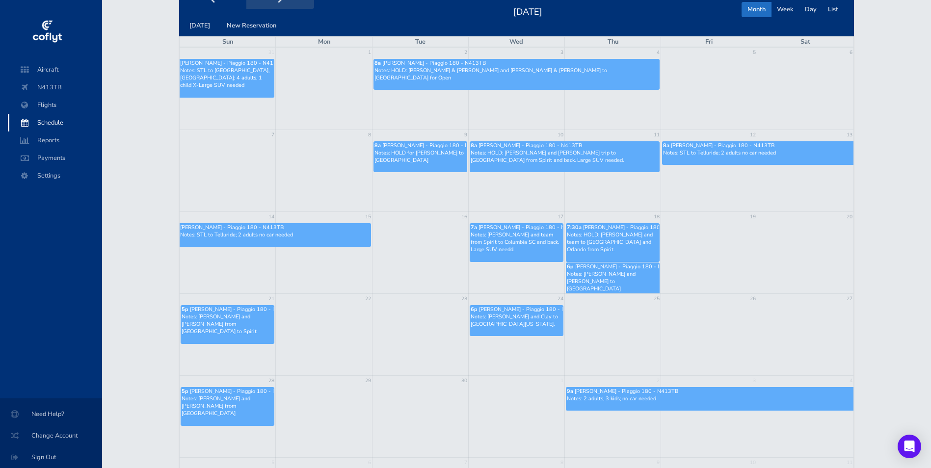
scroll to position [98, 0]
